Goal: Transaction & Acquisition: Purchase product/service

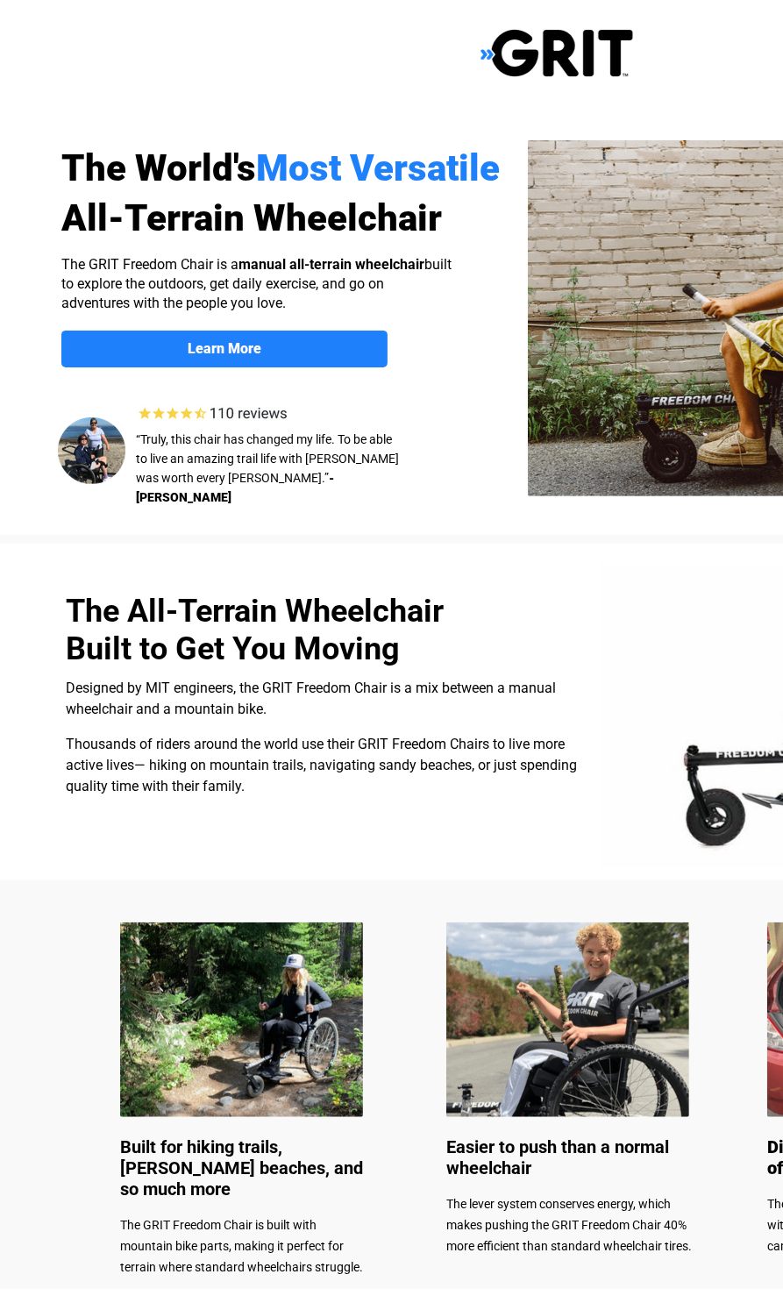
select select "US"
click at [579, 1005] on img at bounding box center [567, 1019] width 243 height 195
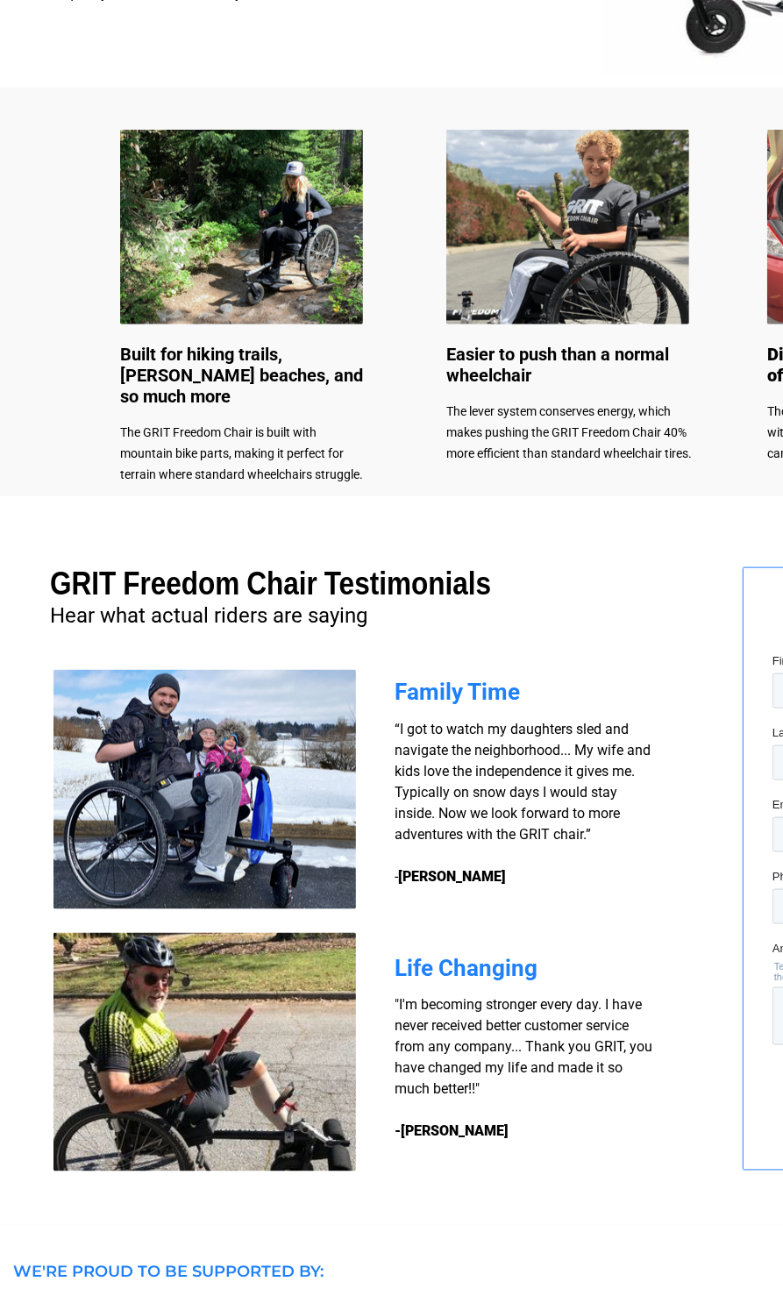
scroll to position [643, 0]
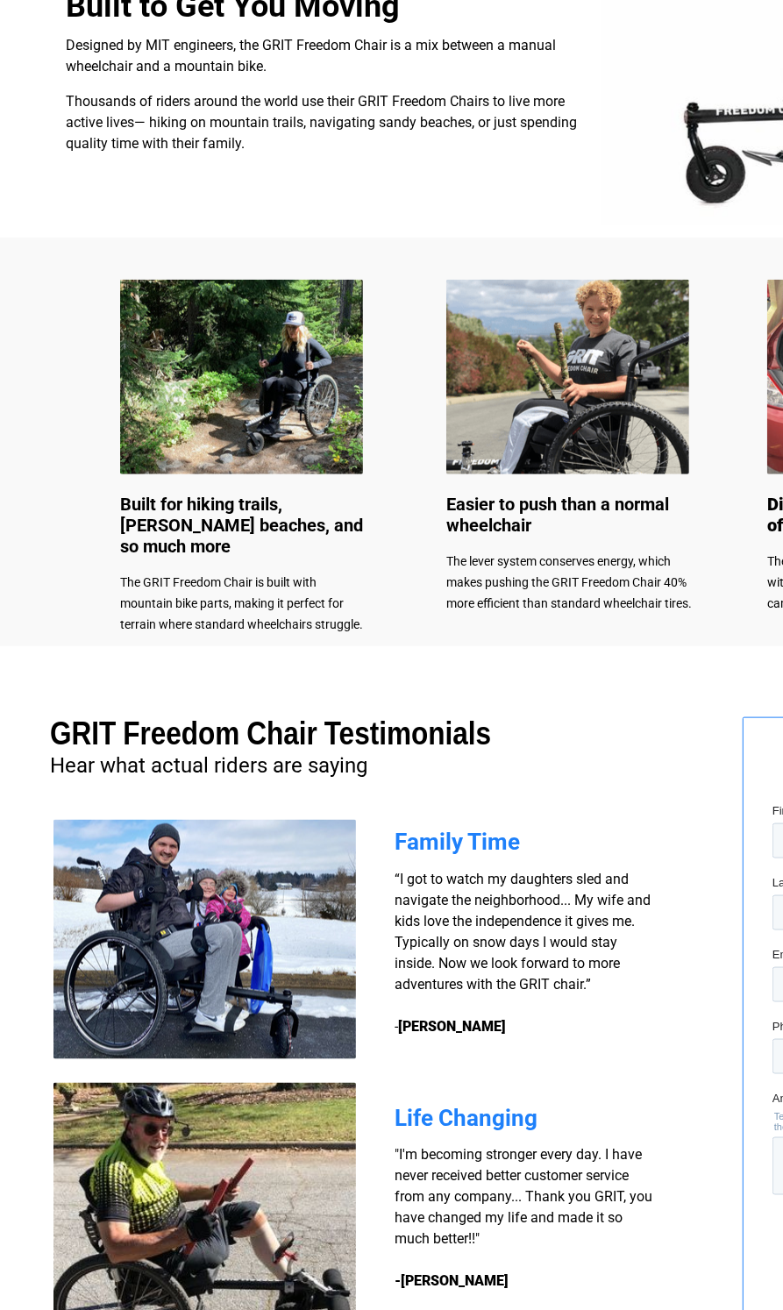
click at [500, 516] on span "Easier to push than a normal wheelchair" at bounding box center [557, 515] width 223 height 42
click at [606, 410] on img at bounding box center [567, 377] width 243 height 195
drag, startPoint x: 600, startPoint y: 413, endPoint x: 493, endPoint y: 251, distance: 194.7
click at [493, 251] on div at bounding box center [556, 442] width 1113 height 408
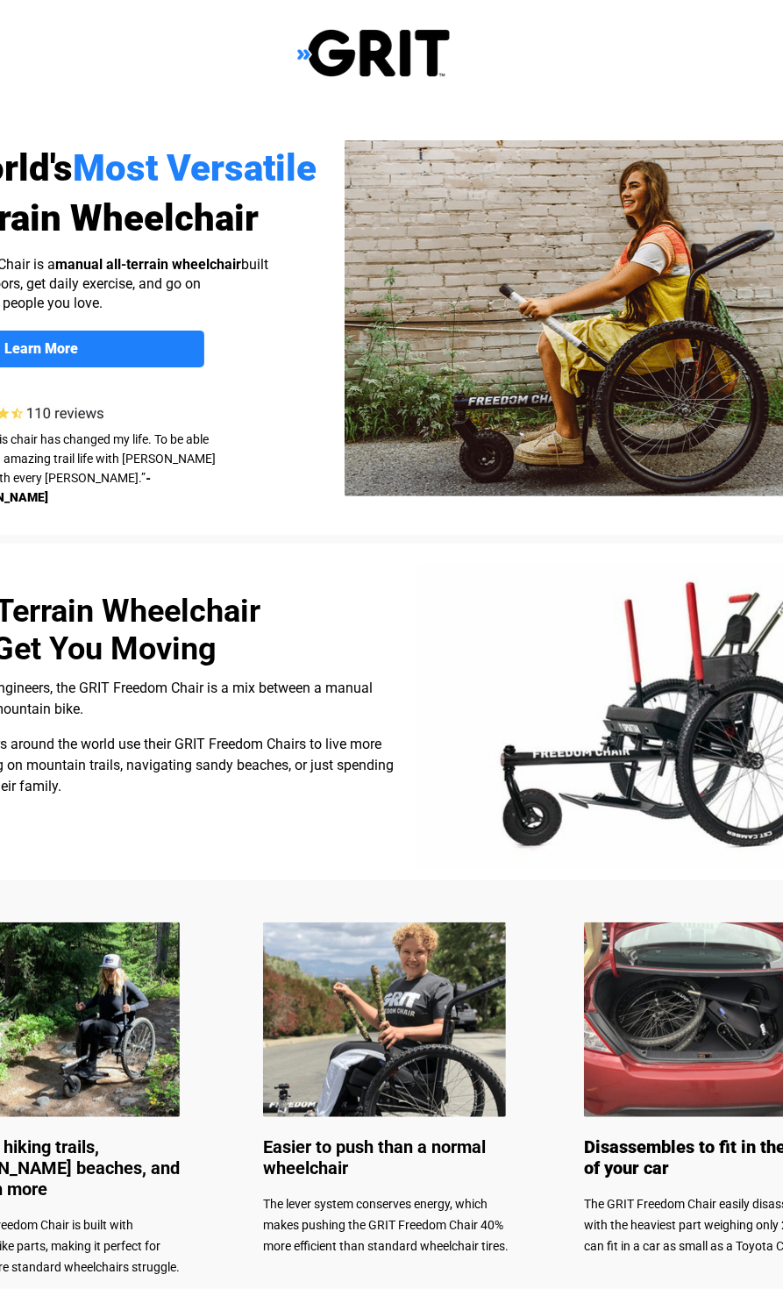
scroll to position [0, 0]
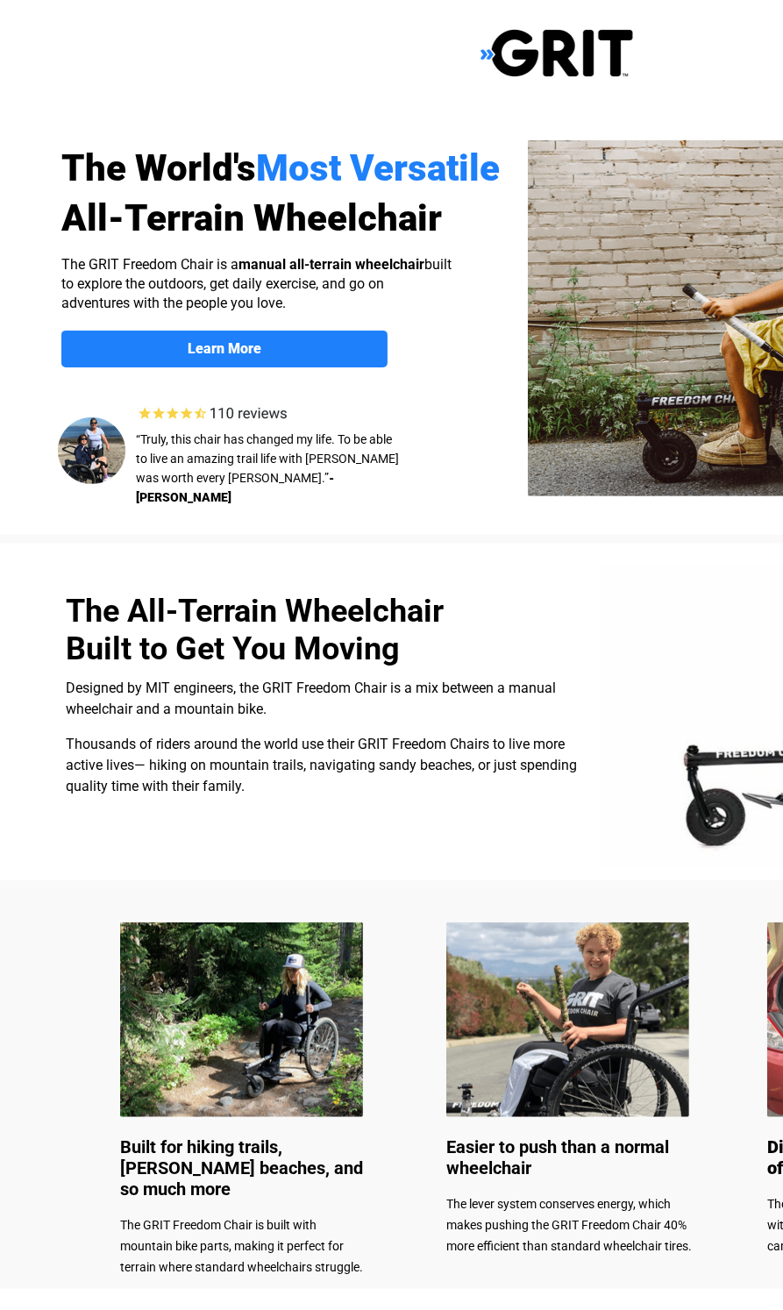
select select "US"
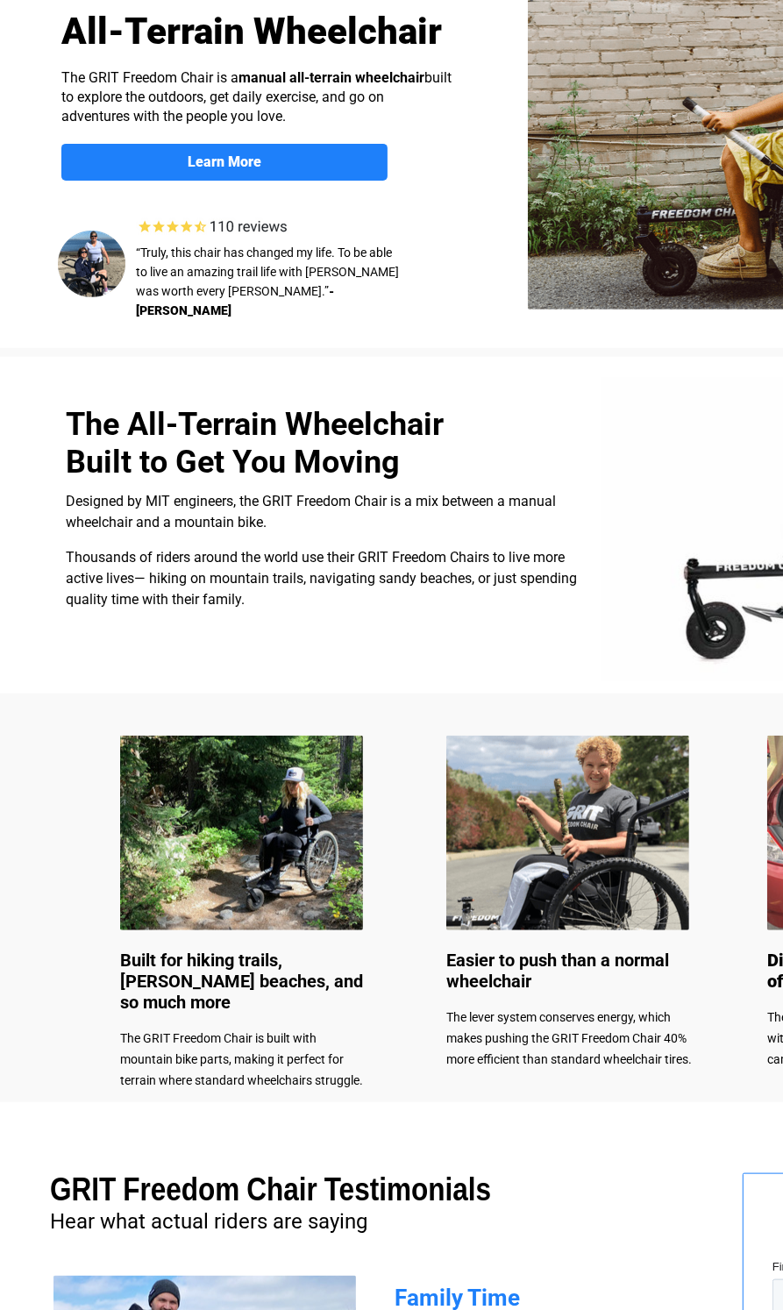
scroll to position [351, 0]
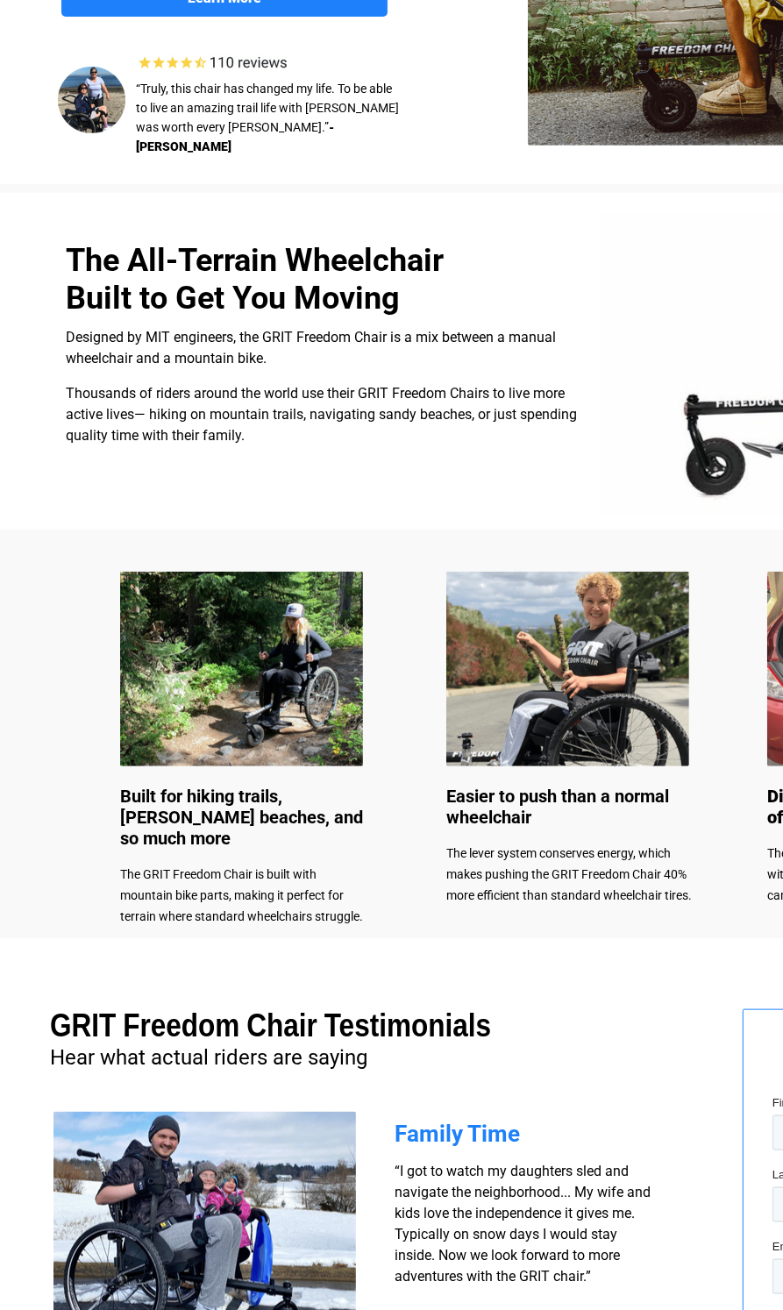
click at [526, 708] on img at bounding box center [567, 669] width 243 height 195
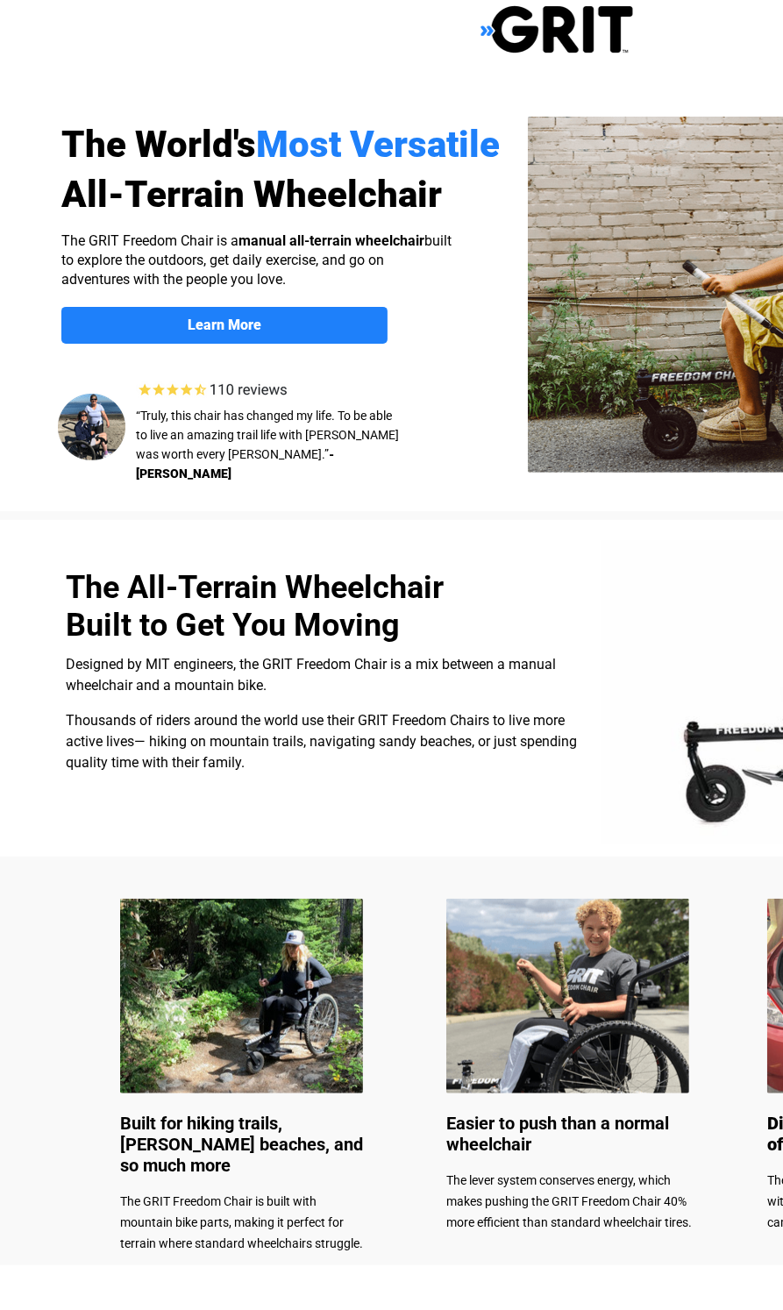
scroll to position [0, 0]
